Goal: Information Seeking & Learning: Learn about a topic

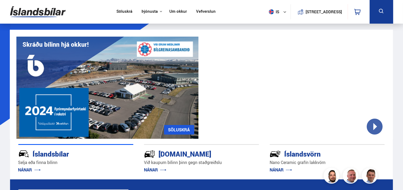
click at [380, 128] on div at bounding box center [296, 88] width 182 height 102
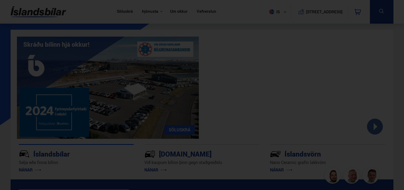
click at [358, 153] on div at bounding box center [202, 95] width 404 height 190
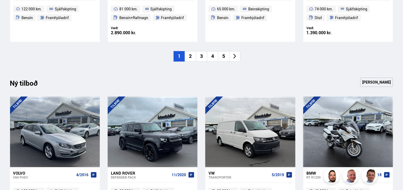
scroll to position [476, 0]
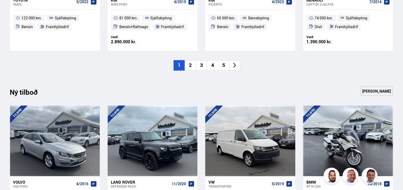
click at [189, 66] on li "2" at bounding box center [190, 65] width 11 height 10
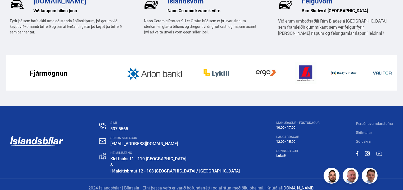
scroll to position [874, 0]
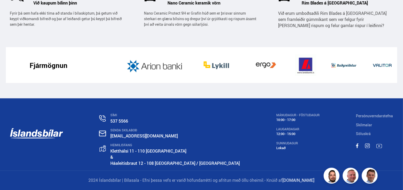
click at [150, 161] on link "Háaleitisbraut 12 - 108 [GEOGRAPHIC_DATA] / [GEOGRAPHIC_DATA]" at bounding box center [174, 163] width 129 height 6
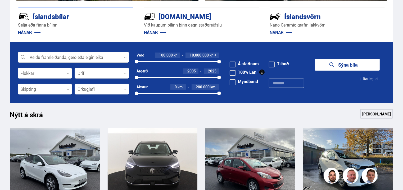
scroll to position [97, 0]
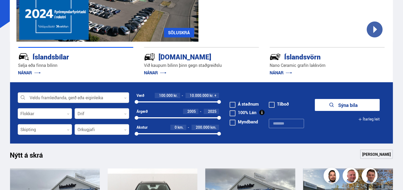
click at [67, 94] on div at bounding box center [73, 97] width 111 height 11
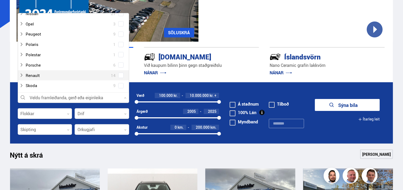
scroll to position [344, 0]
click at [34, 71] on div at bounding box center [68, 74] width 98 height 8
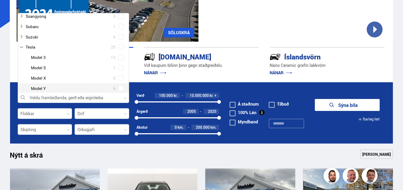
click at [38, 87] on div at bounding box center [79, 88] width 98 height 8
click at [39, 88] on div at bounding box center [79, 88] width 98 height 8
click at [120, 89] on span at bounding box center [120, 87] width 5 height 5
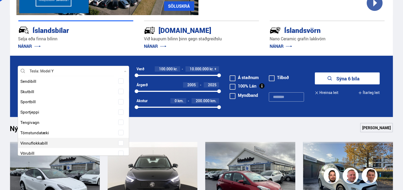
scroll to position [698, 0]
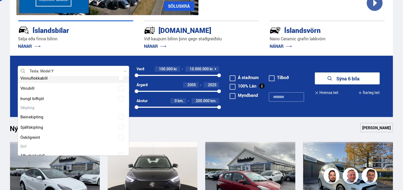
click at [45, 72] on div at bounding box center [73, 71] width 111 height 11
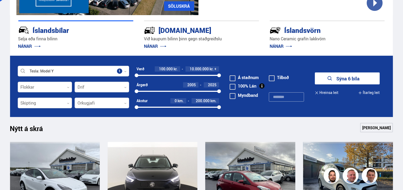
click at [196, 83] on span "2005" at bounding box center [191, 84] width 8 height 5
type input "****"
click at [217, 84] on div "2025" at bounding box center [211, 84] width 15 height 5
click at [199, 83] on div "2005" at bounding box center [190, 84] width 15 height 5
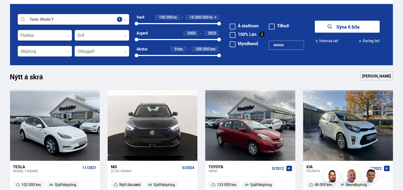
scroll to position [176, 0]
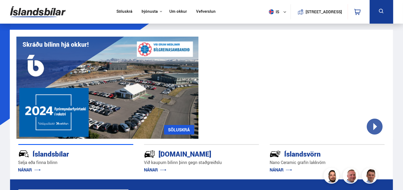
click at [120, 13] on link "Söluskrá" at bounding box center [124, 12] width 16 height 6
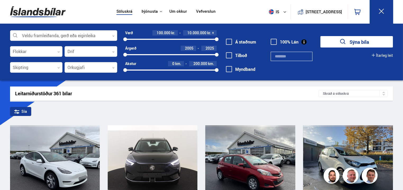
click at [112, 36] on icon at bounding box center [113, 36] width 2 height 2
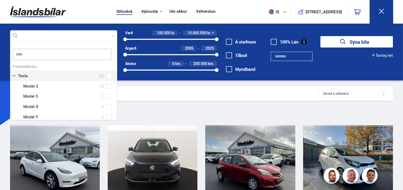
scroll to position [5, 0]
type input "*****"
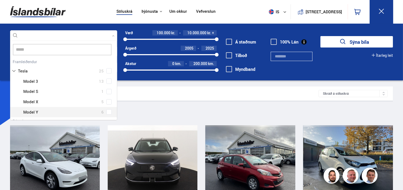
click at [28, 109] on div at bounding box center [68, 112] width 93 height 8
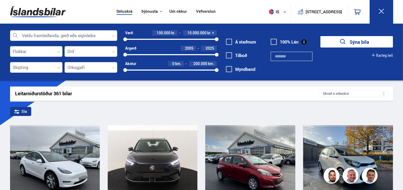
click at [113, 37] on icon at bounding box center [113, 36] width 2 height 2
click at [115, 68] on div at bounding box center [91, 67] width 53 height 11
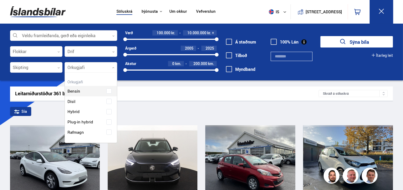
scroll to position [69, 52]
click at [73, 132] on div "Bensín Dísil Hybrid Plug-in hybrid Rafmagn" at bounding box center [91, 107] width 52 height 59
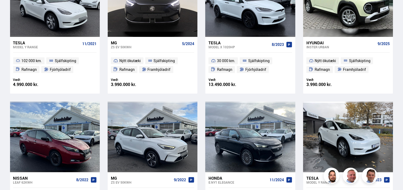
scroll to position [212, 0]
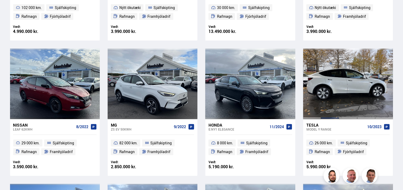
click at [338, 88] on div at bounding box center [330, 83] width 18 height 70
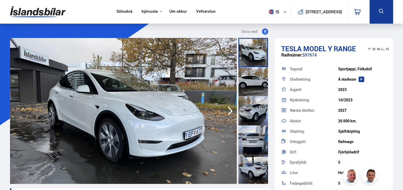
click at [232, 108] on icon "button" at bounding box center [230, 110] width 11 height 13
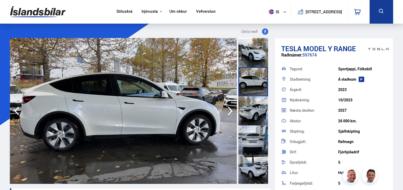
click at [232, 109] on icon "button" at bounding box center [230, 110] width 11 height 13
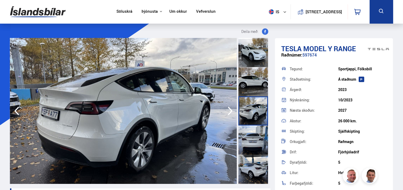
click at [232, 109] on icon "button" at bounding box center [230, 110] width 11 height 13
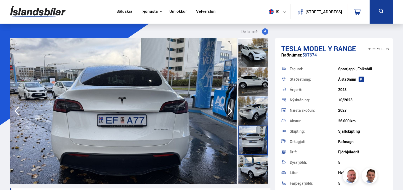
click at [232, 109] on icon "button" at bounding box center [230, 110] width 11 height 13
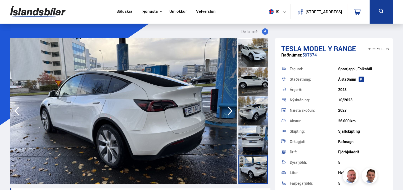
click at [232, 109] on icon "button" at bounding box center [230, 110] width 11 height 13
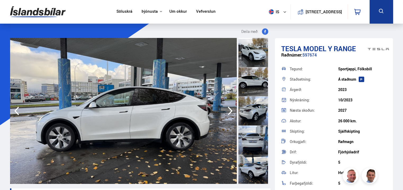
click at [232, 109] on icon "button" at bounding box center [230, 110] width 11 height 13
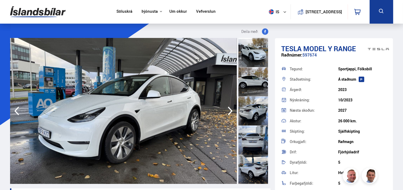
click at [232, 109] on icon "button" at bounding box center [230, 110] width 11 height 13
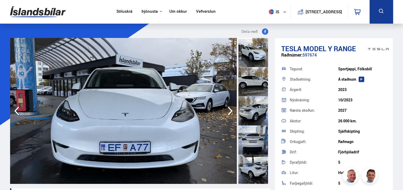
click at [232, 109] on icon "button" at bounding box center [230, 110] width 11 height 13
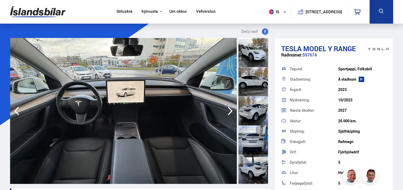
click at [232, 109] on icon "button" at bounding box center [230, 110] width 11 height 13
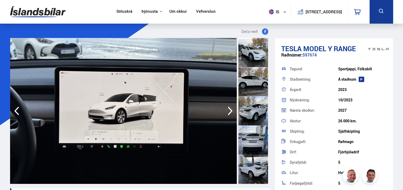
click at [232, 109] on icon "button" at bounding box center [230, 110] width 11 height 13
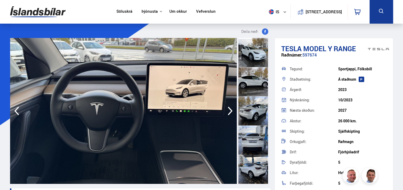
click at [232, 109] on icon "button" at bounding box center [230, 110] width 11 height 13
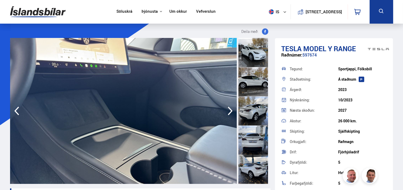
click at [232, 109] on icon "button" at bounding box center [230, 110] width 11 height 13
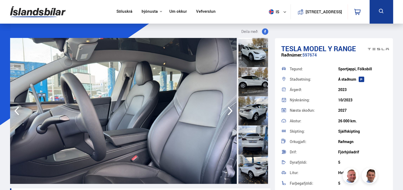
click at [232, 109] on icon "button" at bounding box center [230, 110] width 11 height 13
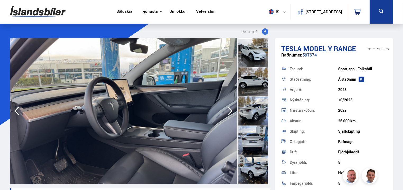
click at [232, 109] on icon "button" at bounding box center [230, 110] width 11 height 13
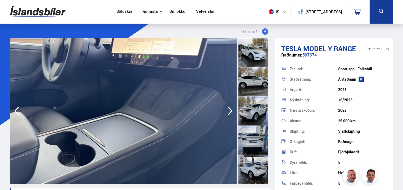
click at [232, 109] on icon "button" at bounding box center [230, 110] width 11 height 13
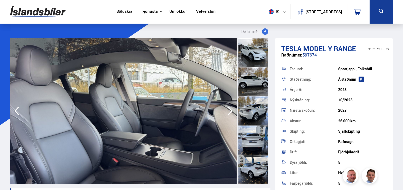
click at [232, 109] on icon "button" at bounding box center [230, 110] width 11 height 13
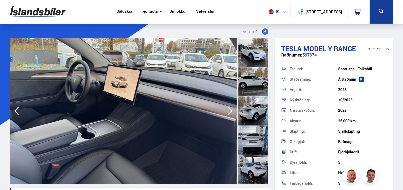
click at [232, 109] on icon "button" at bounding box center [230, 110] width 11 height 13
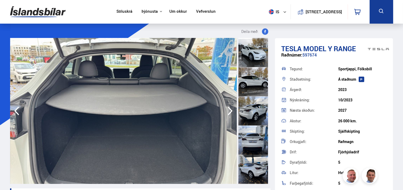
click at [232, 109] on icon "button" at bounding box center [230, 110] width 11 height 13
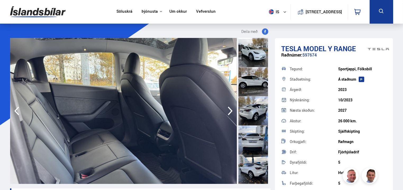
click at [232, 109] on icon "button" at bounding box center [230, 110] width 11 height 13
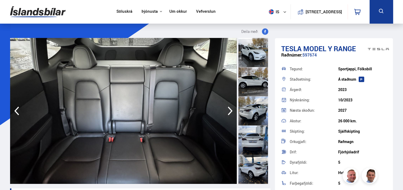
click at [232, 109] on icon "button" at bounding box center [230, 110] width 11 height 13
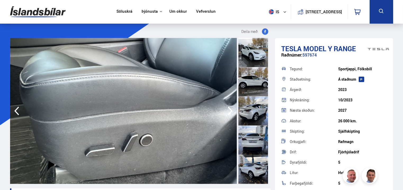
click at [232, 109] on icon "button" at bounding box center [230, 110] width 11 height 13
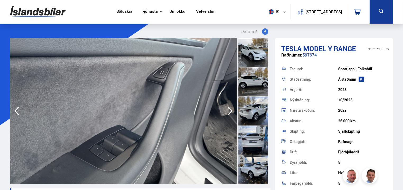
click at [232, 109] on icon "button" at bounding box center [230, 110] width 11 height 13
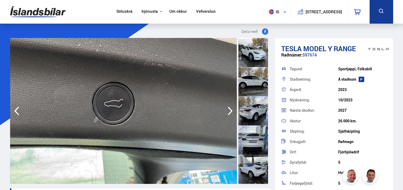
click at [232, 109] on icon "button" at bounding box center [230, 110] width 11 height 13
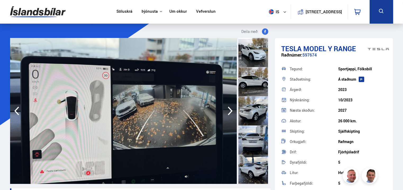
click at [231, 108] on icon "button" at bounding box center [230, 110] width 11 height 13
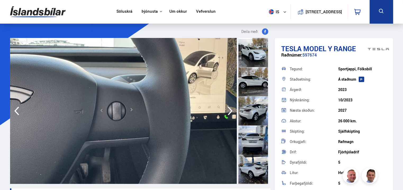
click at [231, 108] on icon "button" at bounding box center [230, 110] width 11 height 13
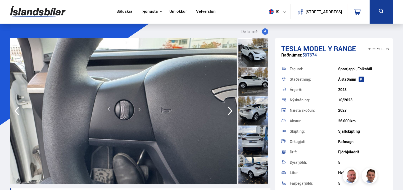
click at [231, 108] on icon "button" at bounding box center [230, 110] width 11 height 13
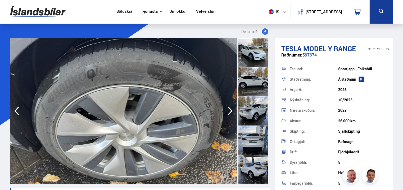
click at [231, 108] on icon "button" at bounding box center [230, 110] width 11 height 13
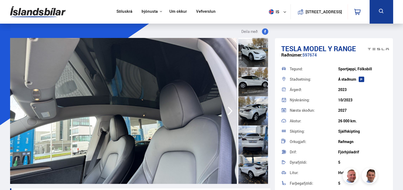
click at [231, 108] on icon "button" at bounding box center [230, 110] width 11 height 13
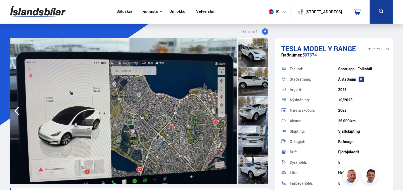
click at [231, 108] on img at bounding box center [123, 111] width 227 height 146
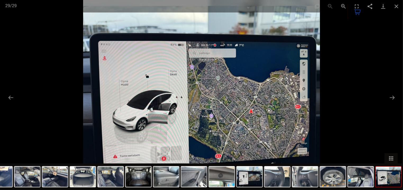
click at [337, 90] on div at bounding box center [201, 95] width 403 height 190
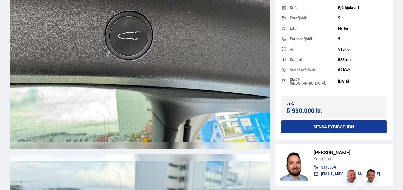
scroll to position [128, 0]
